Goal: Transaction & Acquisition: Purchase product/service

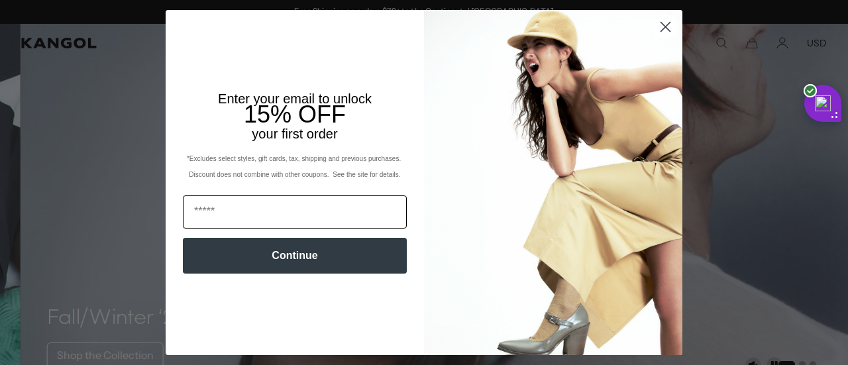
click at [365, 209] on input "Email" at bounding box center [295, 212] width 224 height 33
type input "**********"
click at [272, 251] on button "Continue" at bounding box center [295, 256] width 224 height 36
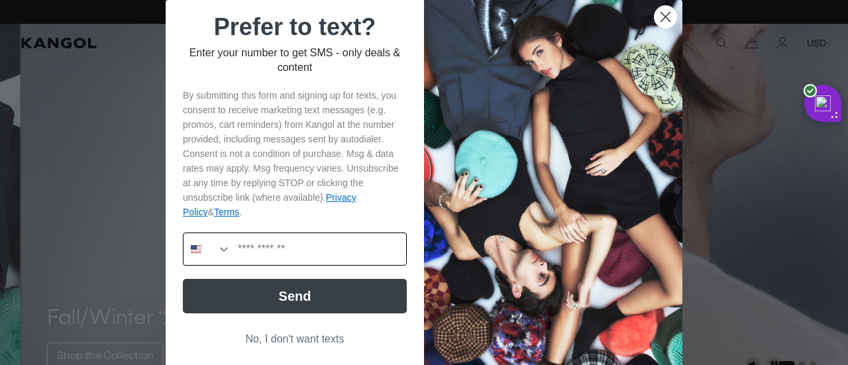
scroll to position [0, 273]
click at [379, 254] on input "Phone Number" at bounding box center [318, 249] width 175 height 32
click at [524, 299] on img "POPUP Form" at bounding box center [553, 186] width 258 height 372
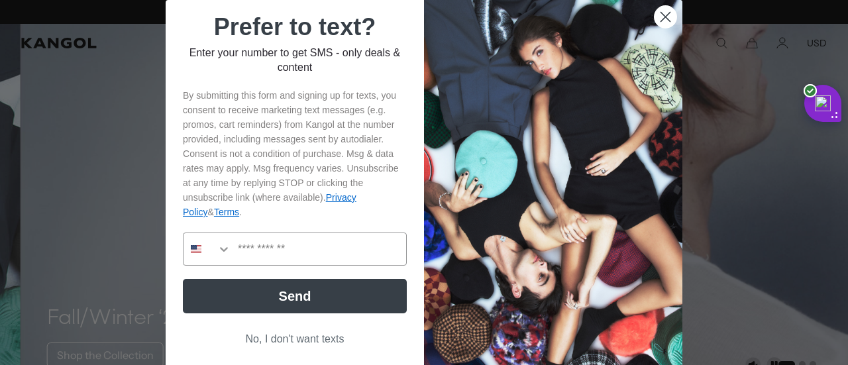
scroll to position [0, 273]
click at [299, 347] on button "No, I don't want texts" at bounding box center [295, 339] width 224 height 25
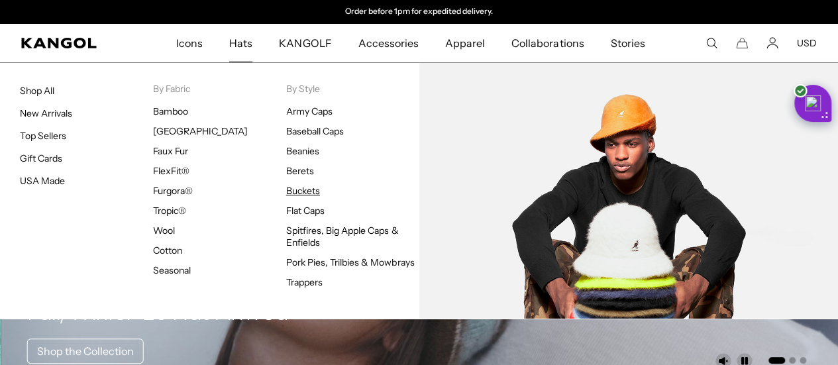
click at [319, 193] on link "Buckets" at bounding box center [303, 191] width 34 height 12
click at [253, 44] on span "Hats" at bounding box center [240, 43] width 23 height 38
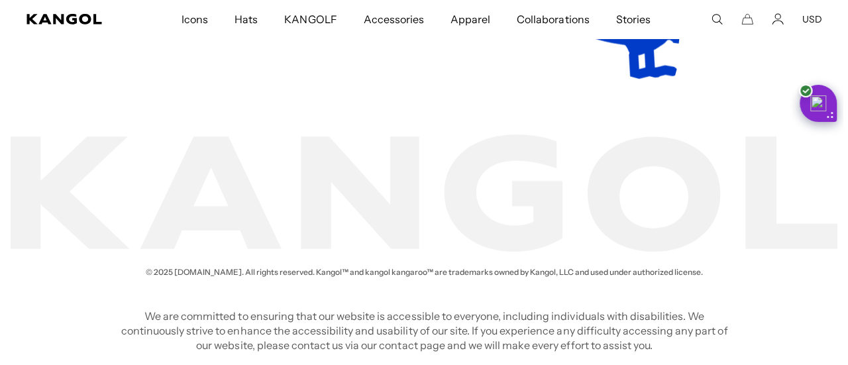
scroll to position [0, 273]
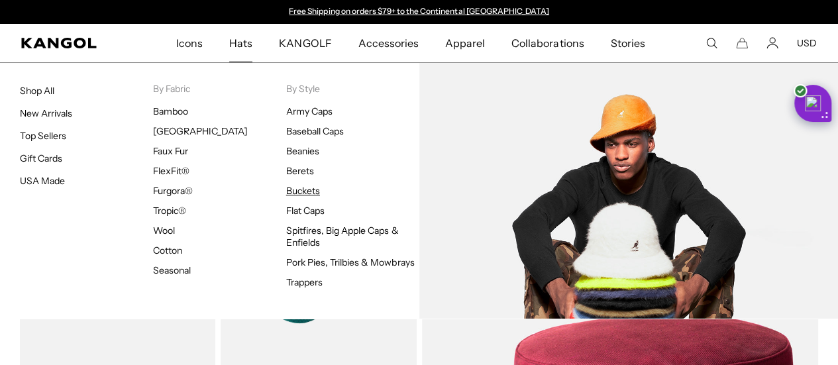
click at [319, 190] on link "Buckets" at bounding box center [303, 191] width 34 height 12
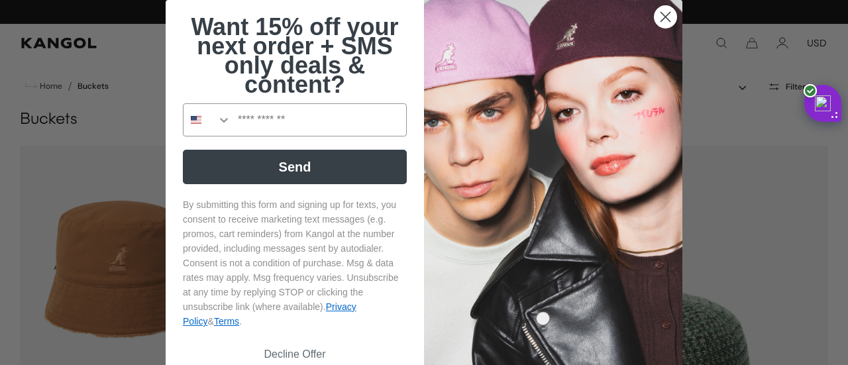
scroll to position [0, 273]
